Goal: Browse casually

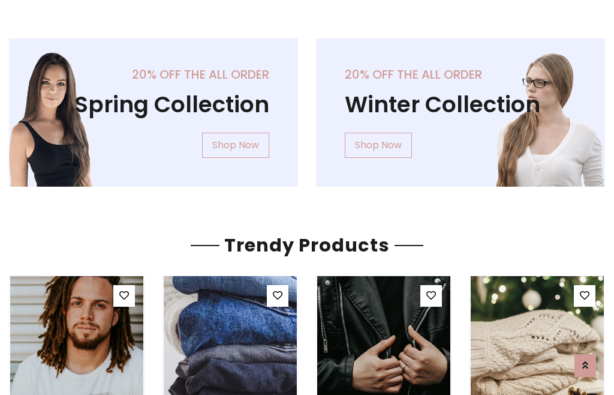
scroll to position [61, 0]
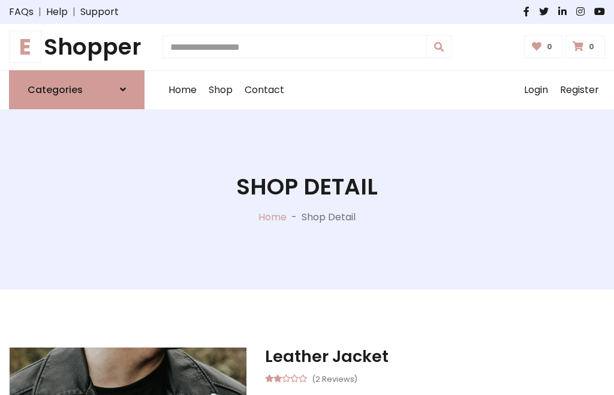
click at [77, 47] on h1 "E Shopper" at bounding box center [77, 47] width 136 height 27
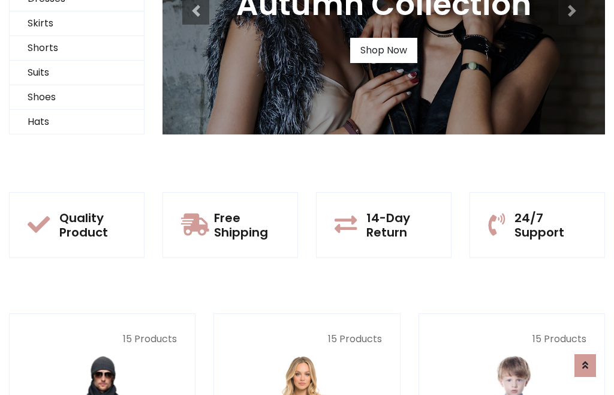
scroll to position [116, 0]
